Goal: Book appointment/travel/reservation

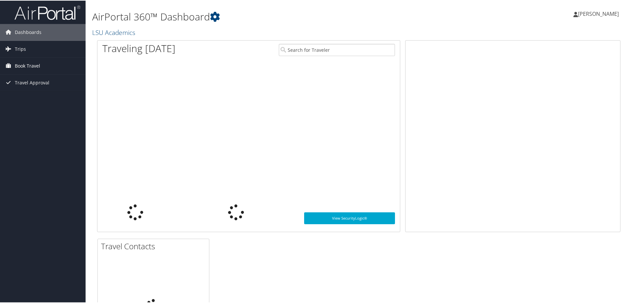
click at [20, 62] on span "Book Travel" at bounding box center [27, 65] width 25 height 16
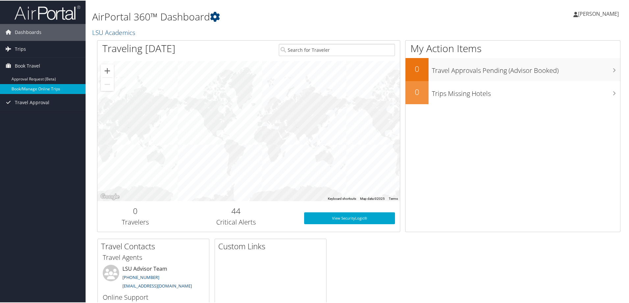
click at [25, 88] on link "Book/Manage Online Trips" at bounding box center [43, 88] width 86 height 10
click at [31, 85] on link "Book/Manage Online Trips" at bounding box center [43, 88] width 86 height 10
